Goal: Task Accomplishment & Management: Use online tool/utility

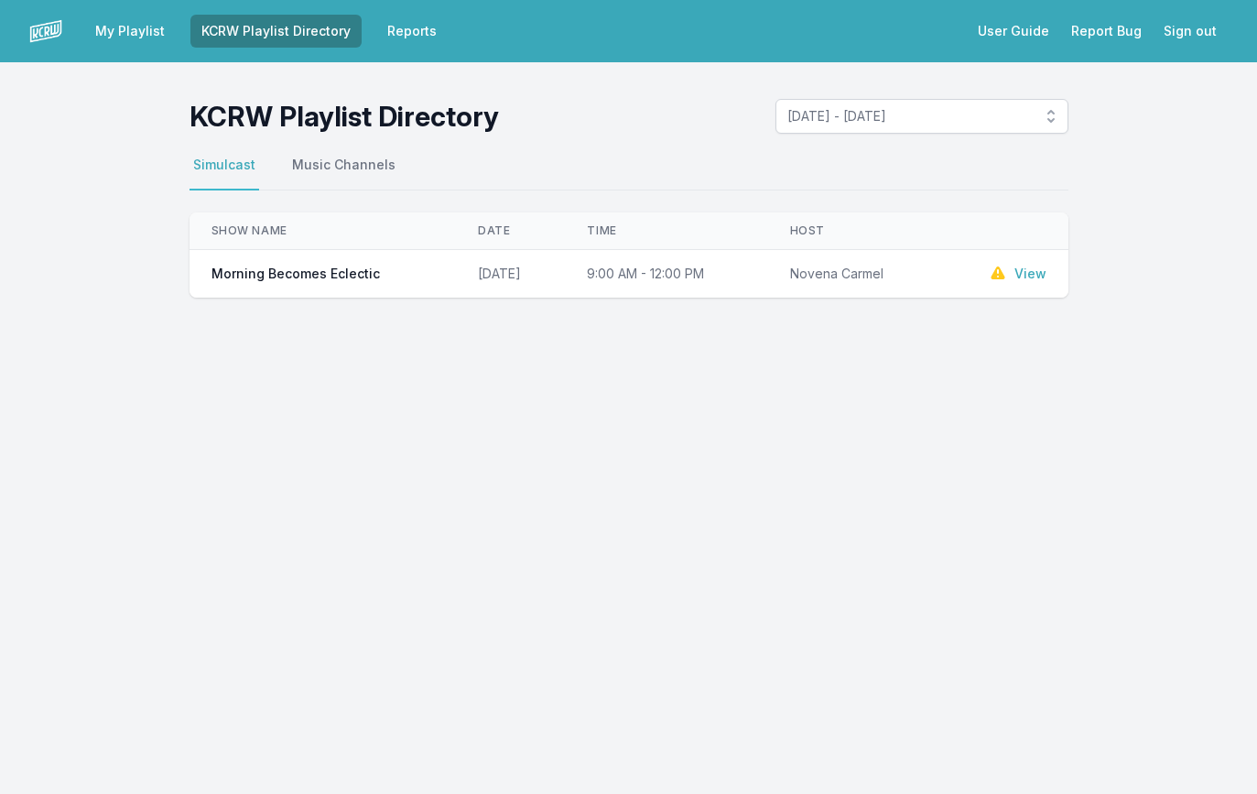
click at [291, 38] on link "KCRW Playlist Directory" at bounding box center [275, 31] width 171 height 33
click at [391, 23] on link "Reports" at bounding box center [411, 31] width 71 height 33
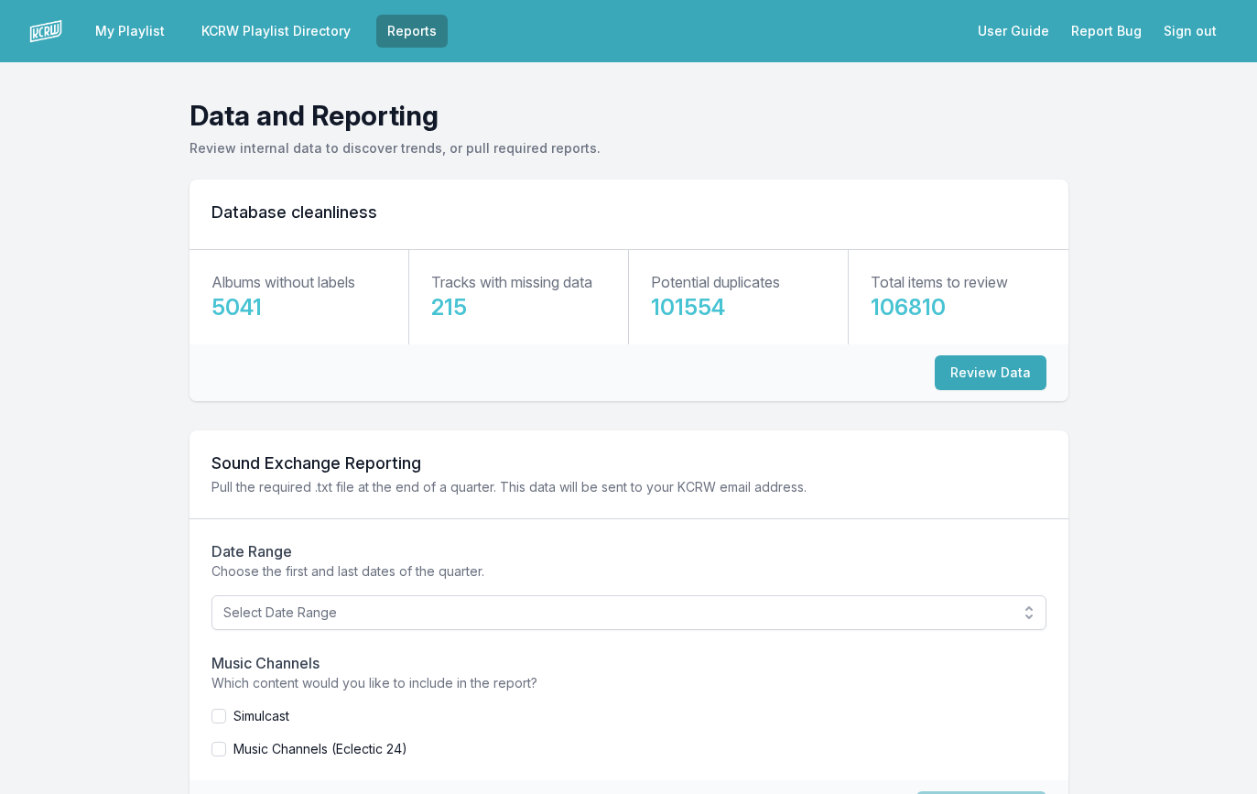
click at [275, 28] on link "KCRW Playlist Directory" at bounding box center [275, 31] width 171 height 33
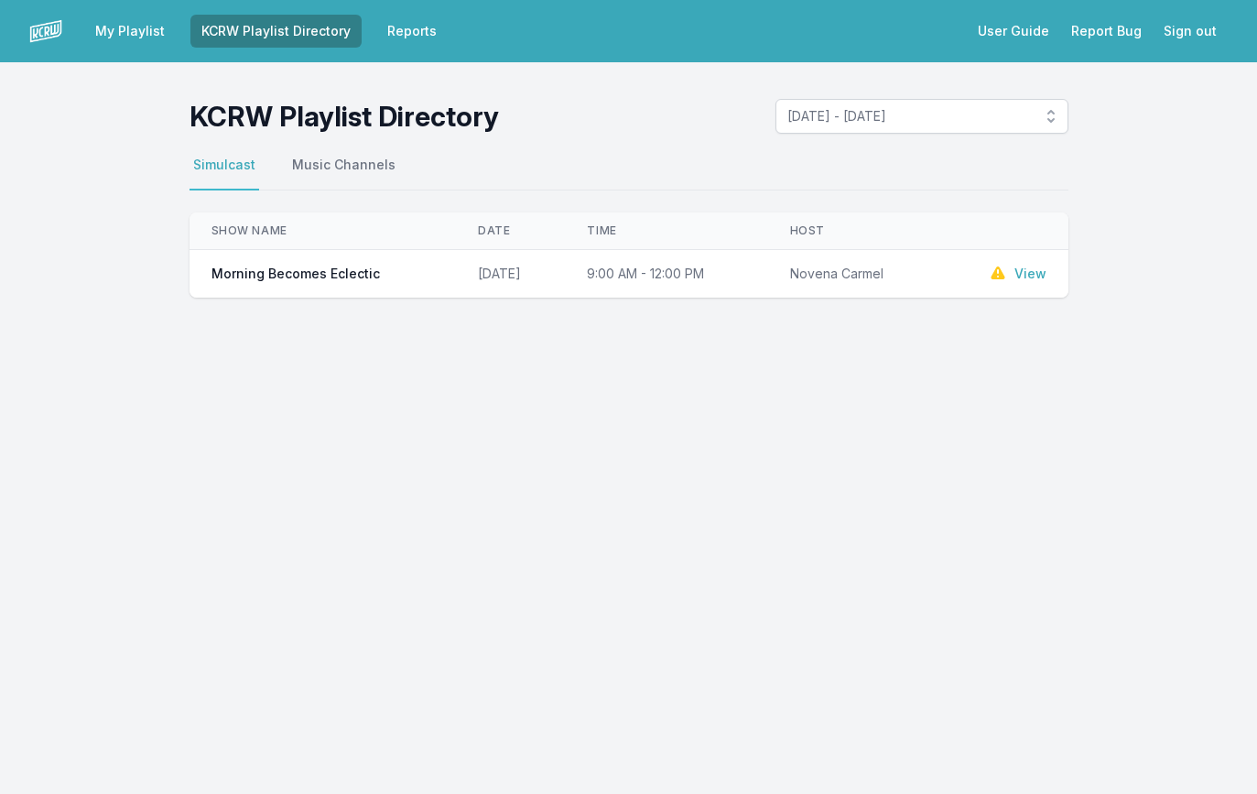
click at [391, 35] on link "Reports" at bounding box center [411, 31] width 71 height 33
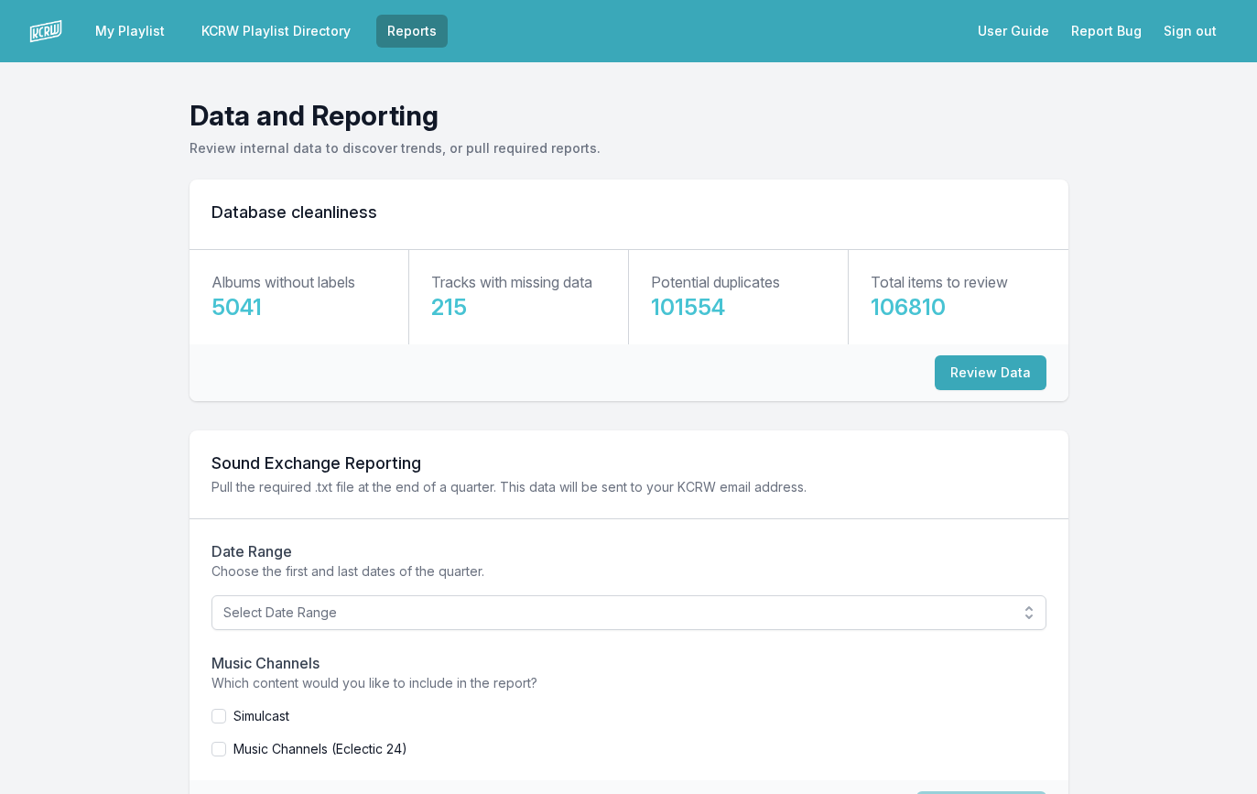
scroll to position [91, 0]
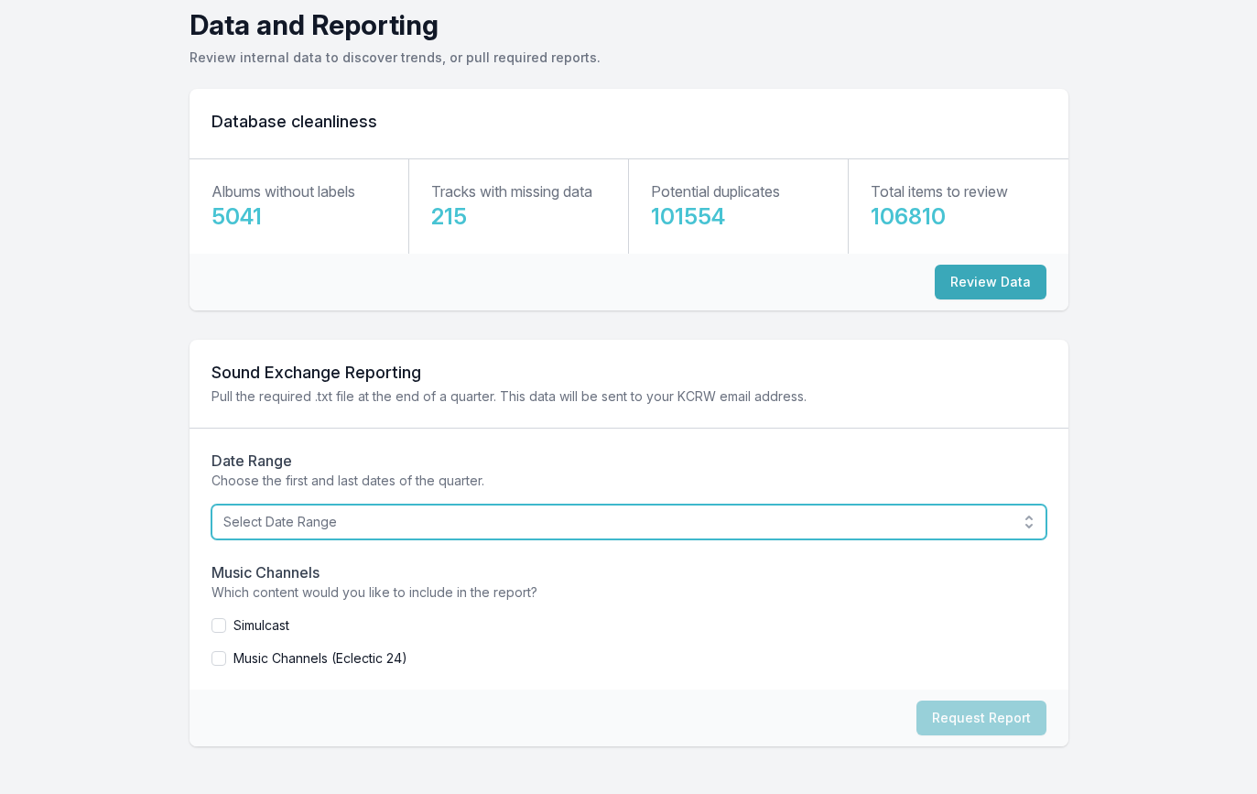
click at [297, 515] on span "Select Date Range" at bounding box center [616, 522] width 786 height 18
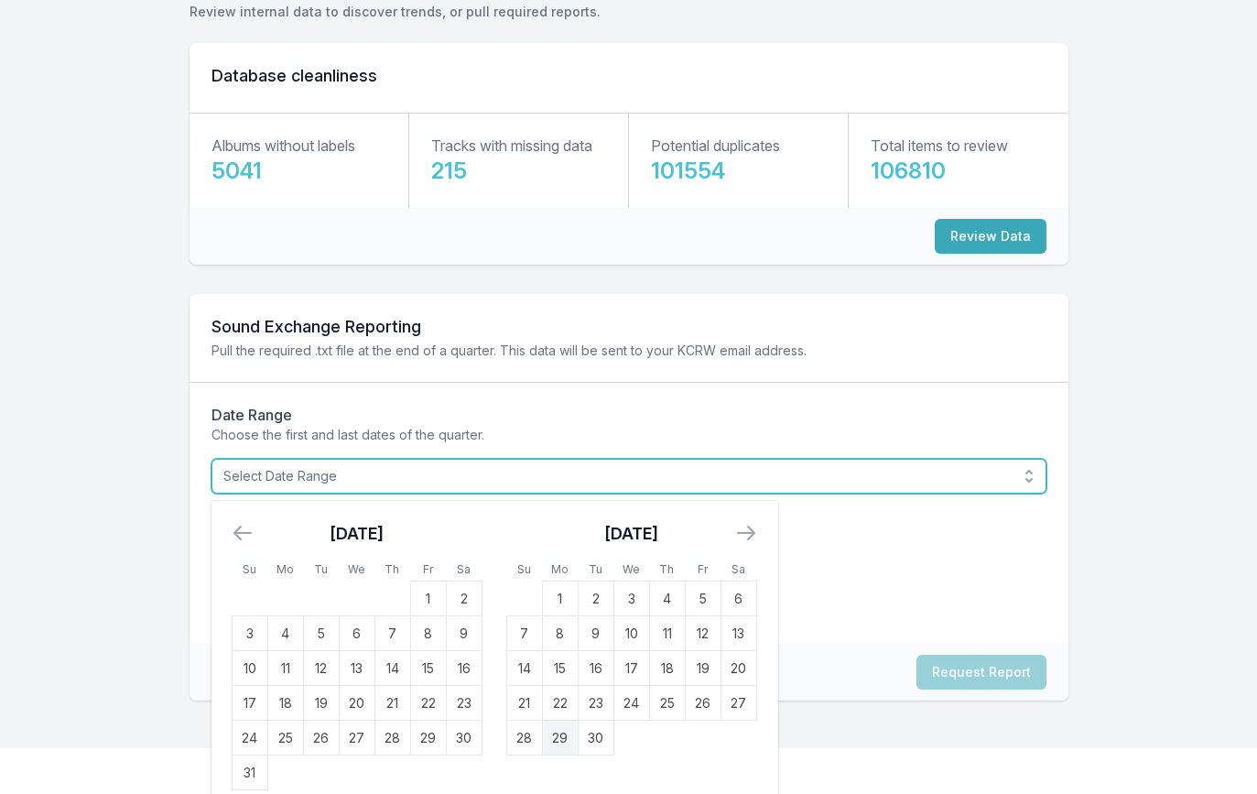
scroll to position [154, 0]
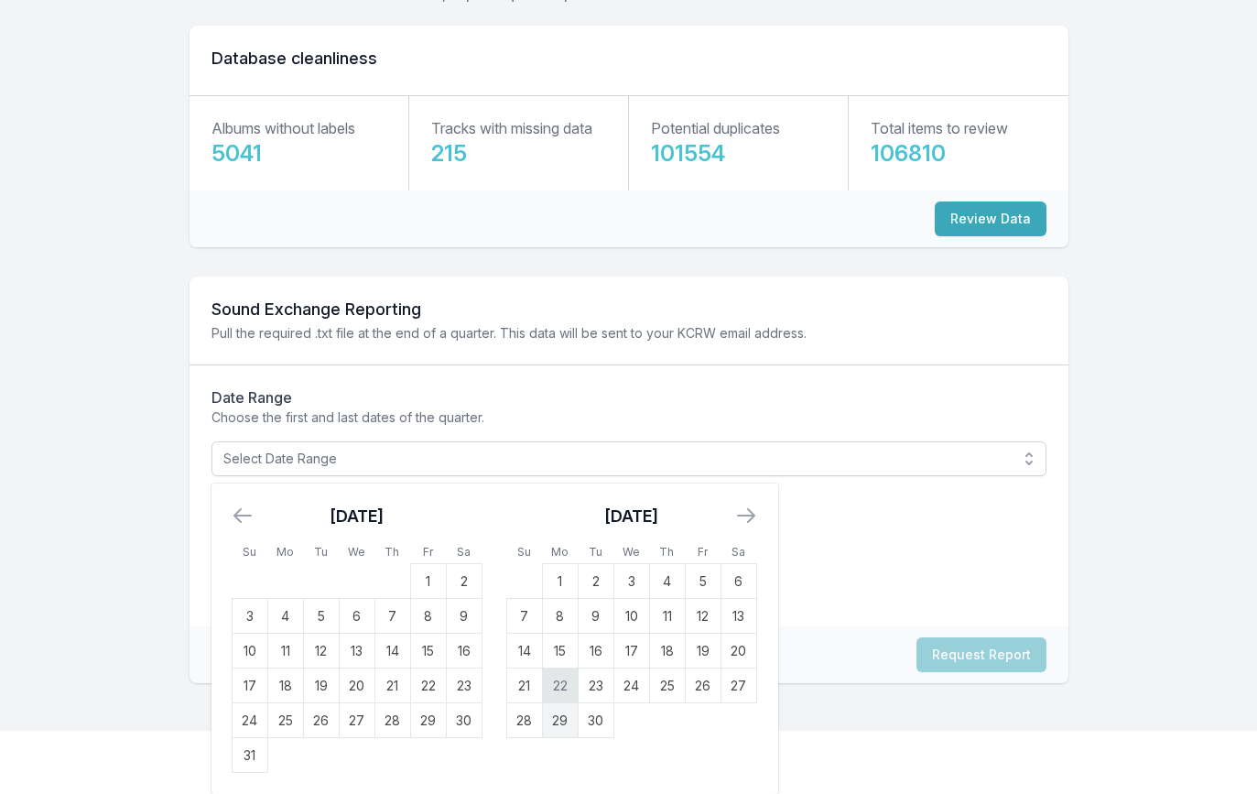
click at [569, 686] on td "22" at bounding box center [560, 685] width 36 height 35
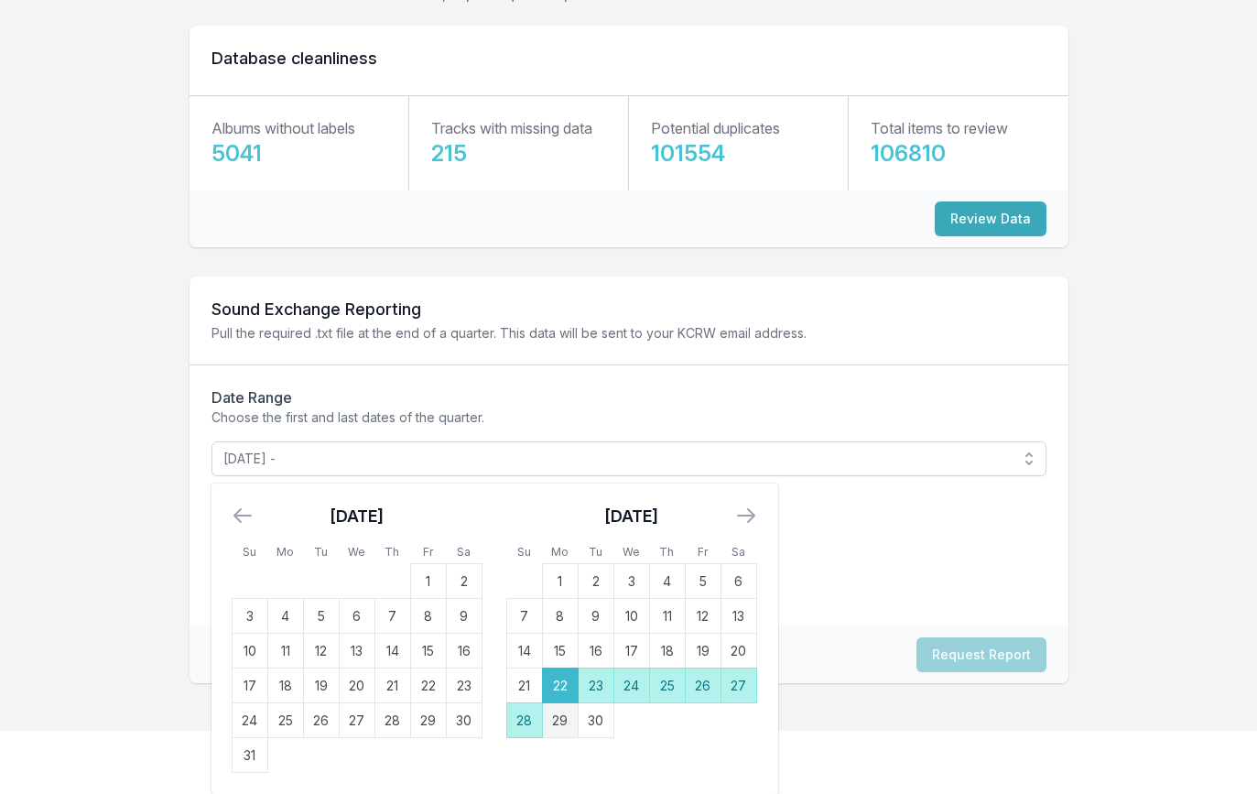
click at [527, 718] on td "28" at bounding box center [524, 720] width 36 height 35
click at [679, 403] on h2 "Date Range" at bounding box center [628, 397] width 835 height 22
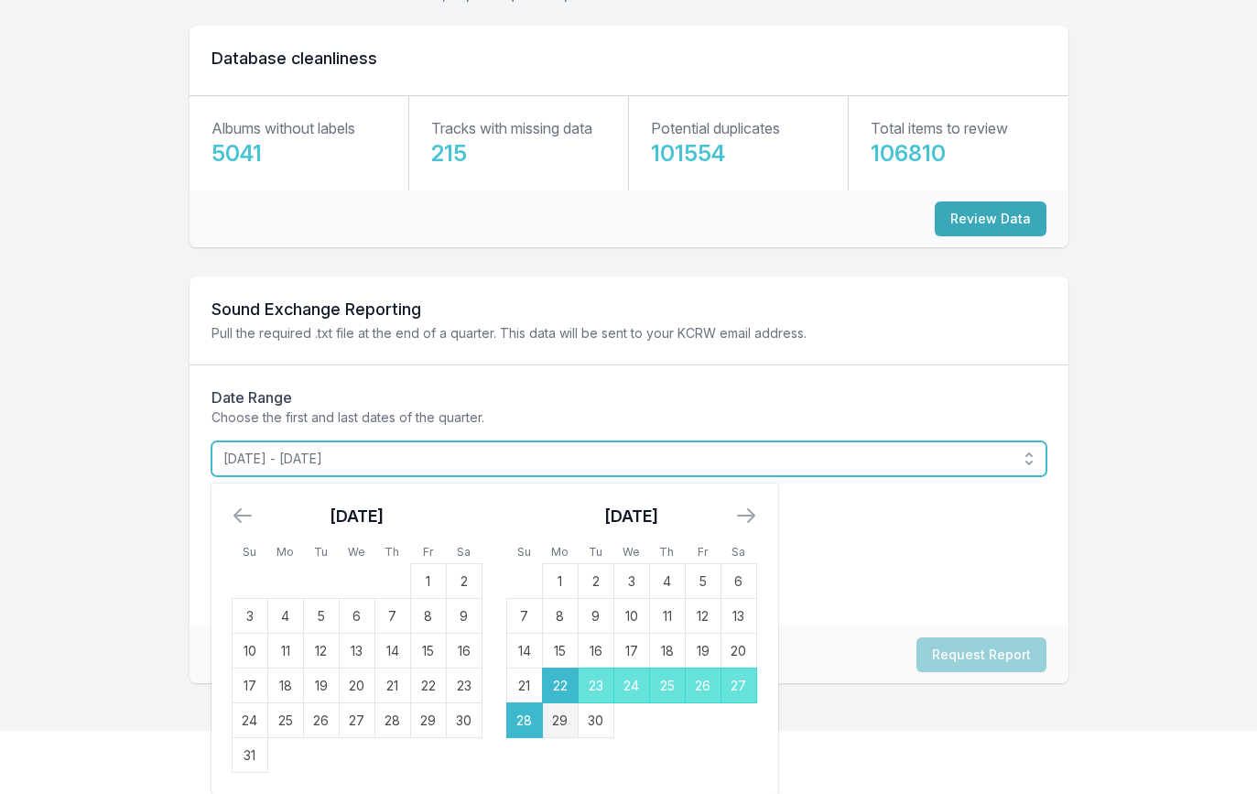
click at [675, 450] on span "[DATE] - [DATE]" at bounding box center [616, 459] width 786 height 18
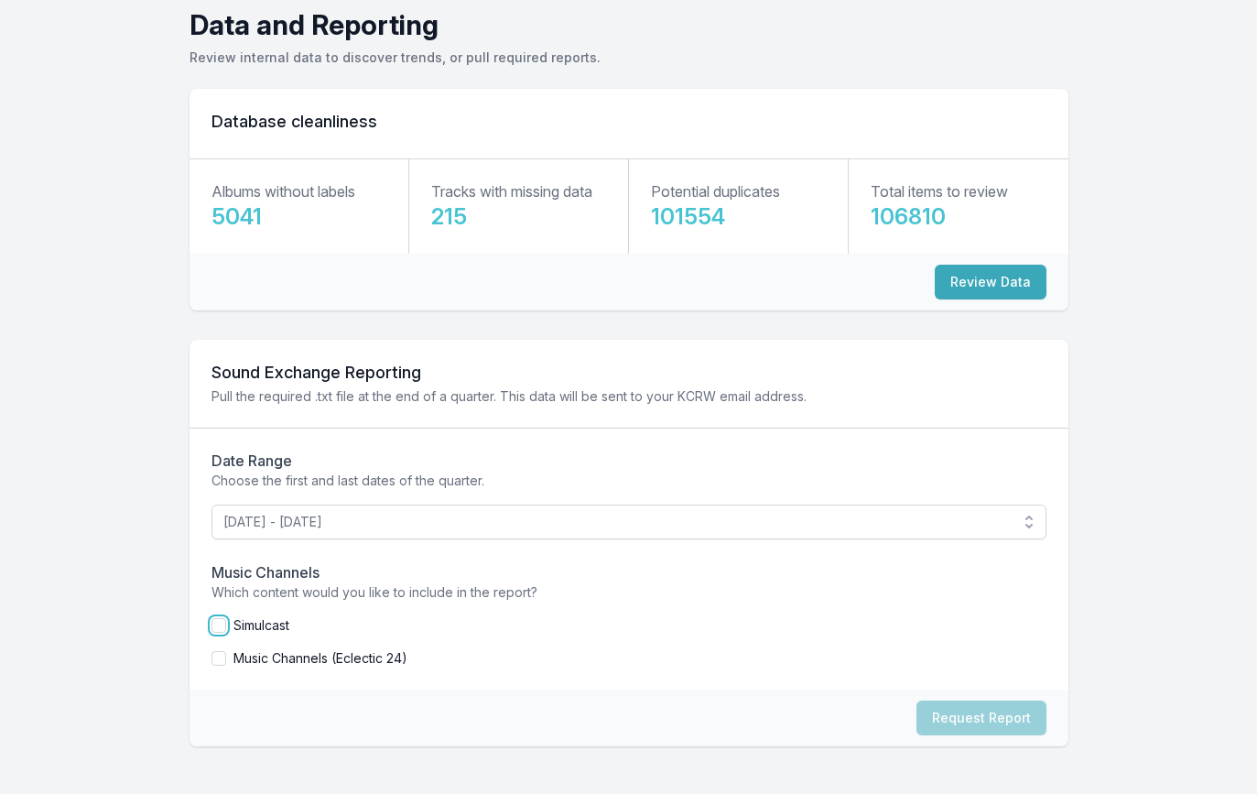
click at [216, 628] on input "checkbox" at bounding box center [218, 625] width 15 height 15
click at [967, 710] on button "Request Report" at bounding box center [981, 717] width 130 height 35
checkbox input "false"
